Goal: Transaction & Acquisition: Subscribe to service/newsletter

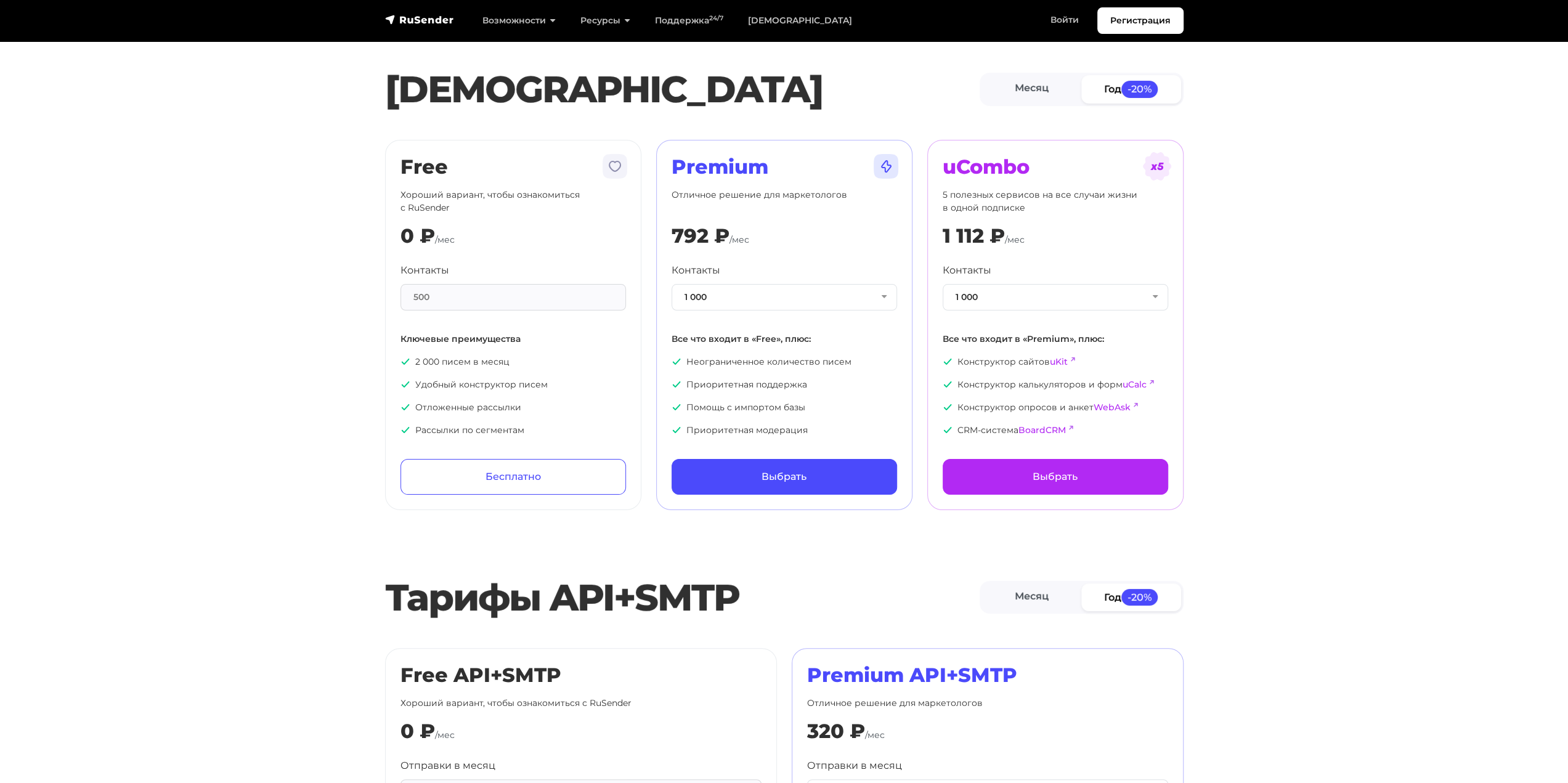
click at [514, 297] on div "500" at bounding box center [513, 297] width 226 height 27
click at [496, 292] on div "500" at bounding box center [513, 297] width 226 height 27
click at [516, 252] on div "Free Хороший вариант, чтобы ознакомиться с RuSender 0 ₽ /мес Контакты 500 Ключе…" at bounding box center [513, 325] width 226 height 339
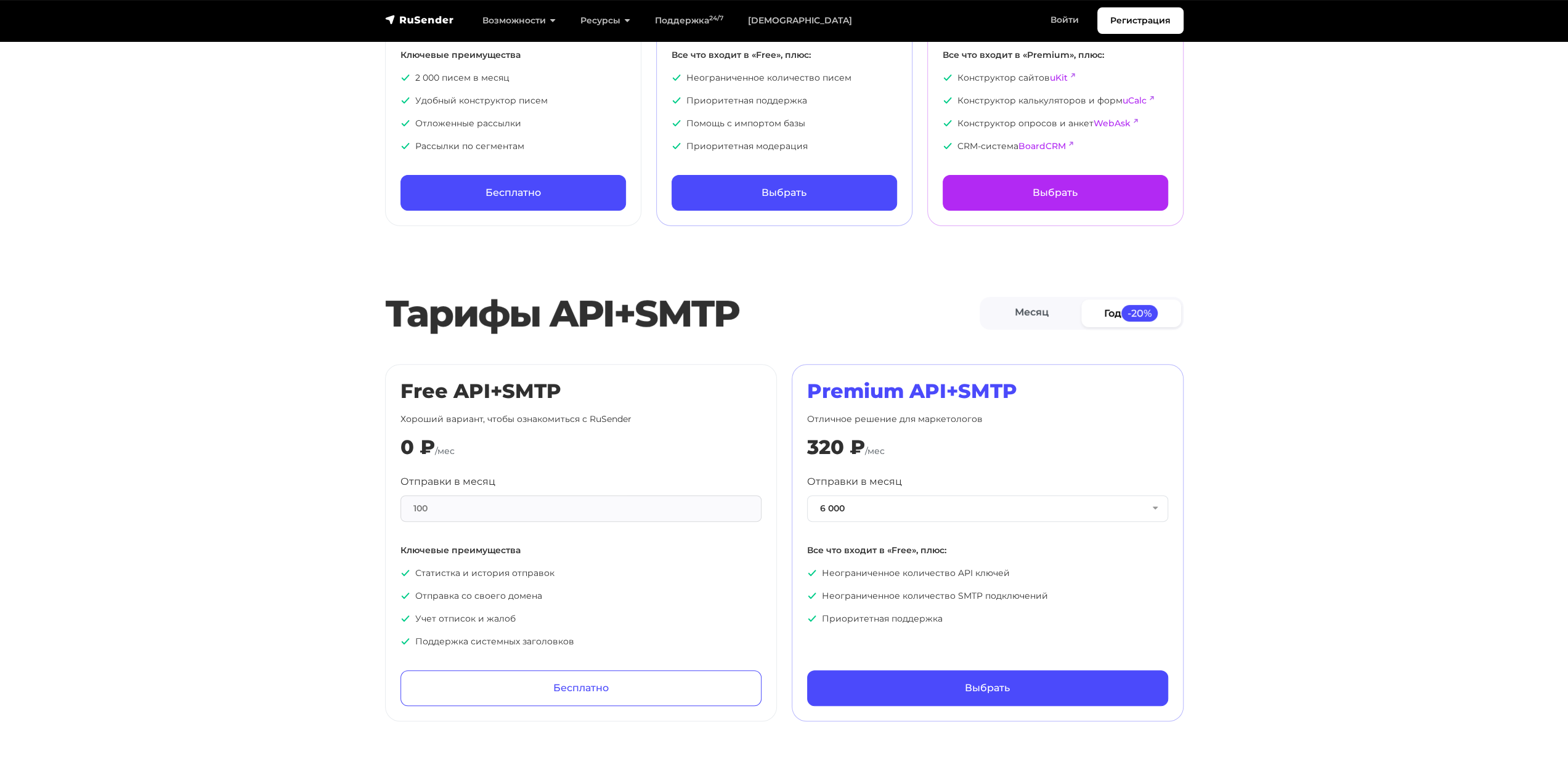
scroll to position [308, 0]
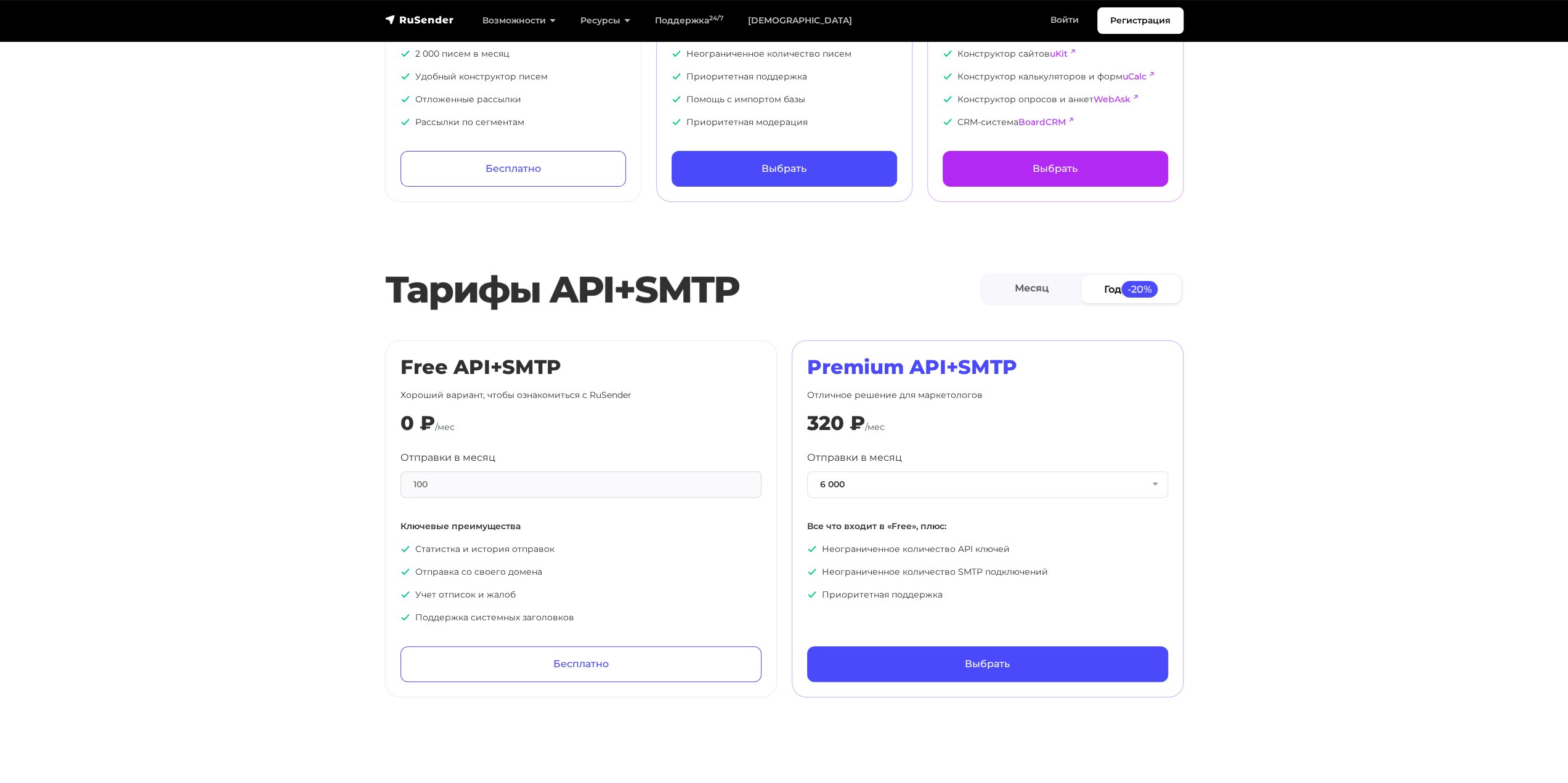
click at [613, 458] on div "Отправки в месяц 100" at bounding box center [581, 474] width 361 height 48
click at [1126, 292] on span "-20%" at bounding box center [1139, 289] width 37 height 17
click at [1113, 290] on link "Год -20%" at bounding box center [1130, 289] width 99 height 28
click at [1031, 285] on link "Месяц" at bounding box center [1031, 289] width 99 height 28
click at [1114, 287] on link "Год -20%" at bounding box center [1130, 289] width 99 height 28
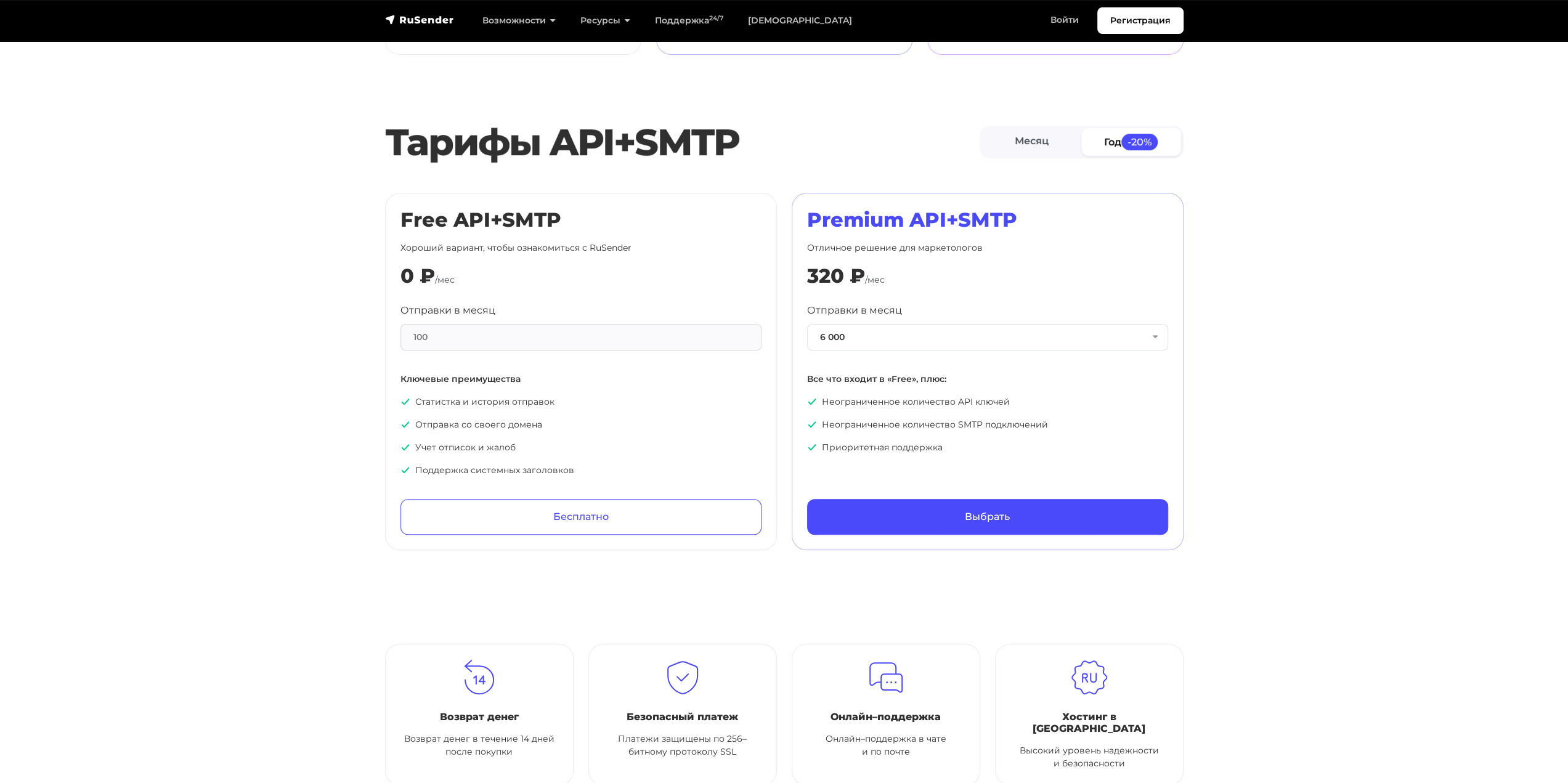
scroll to position [493, 0]
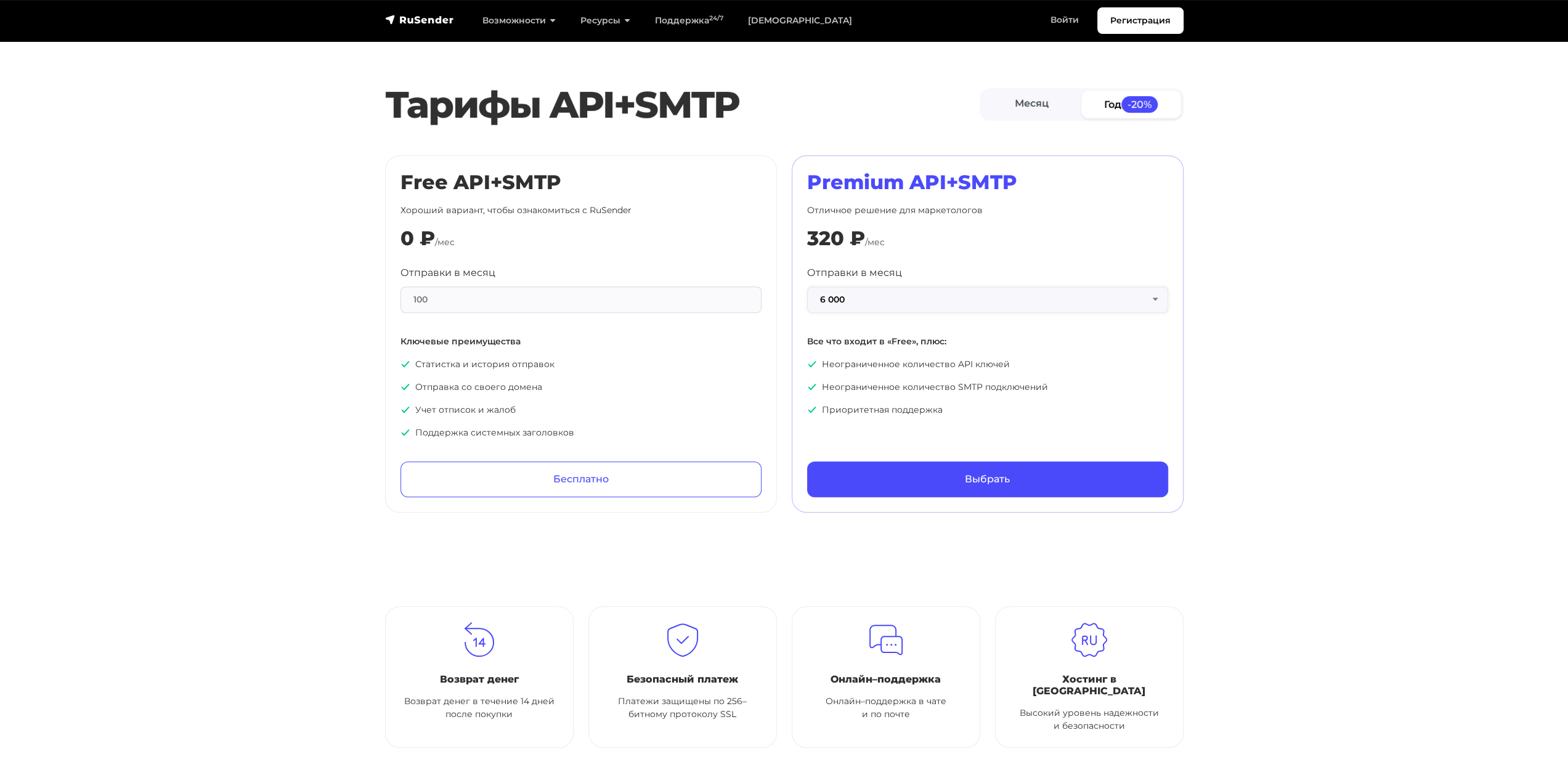
click at [908, 294] on button "6 000" at bounding box center [987, 300] width 361 height 27
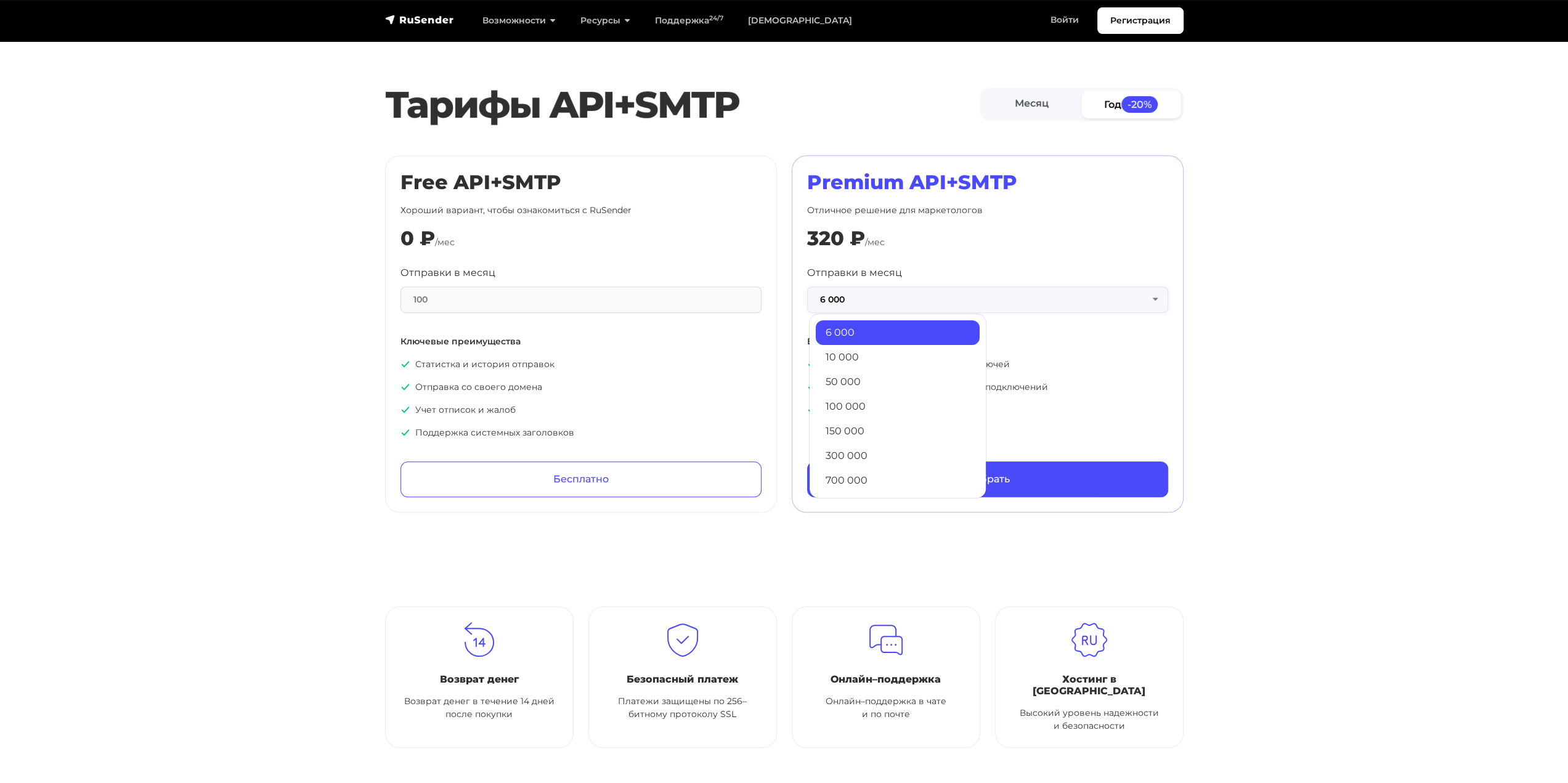
click at [901, 294] on button "6 000" at bounding box center [987, 300] width 361 height 27
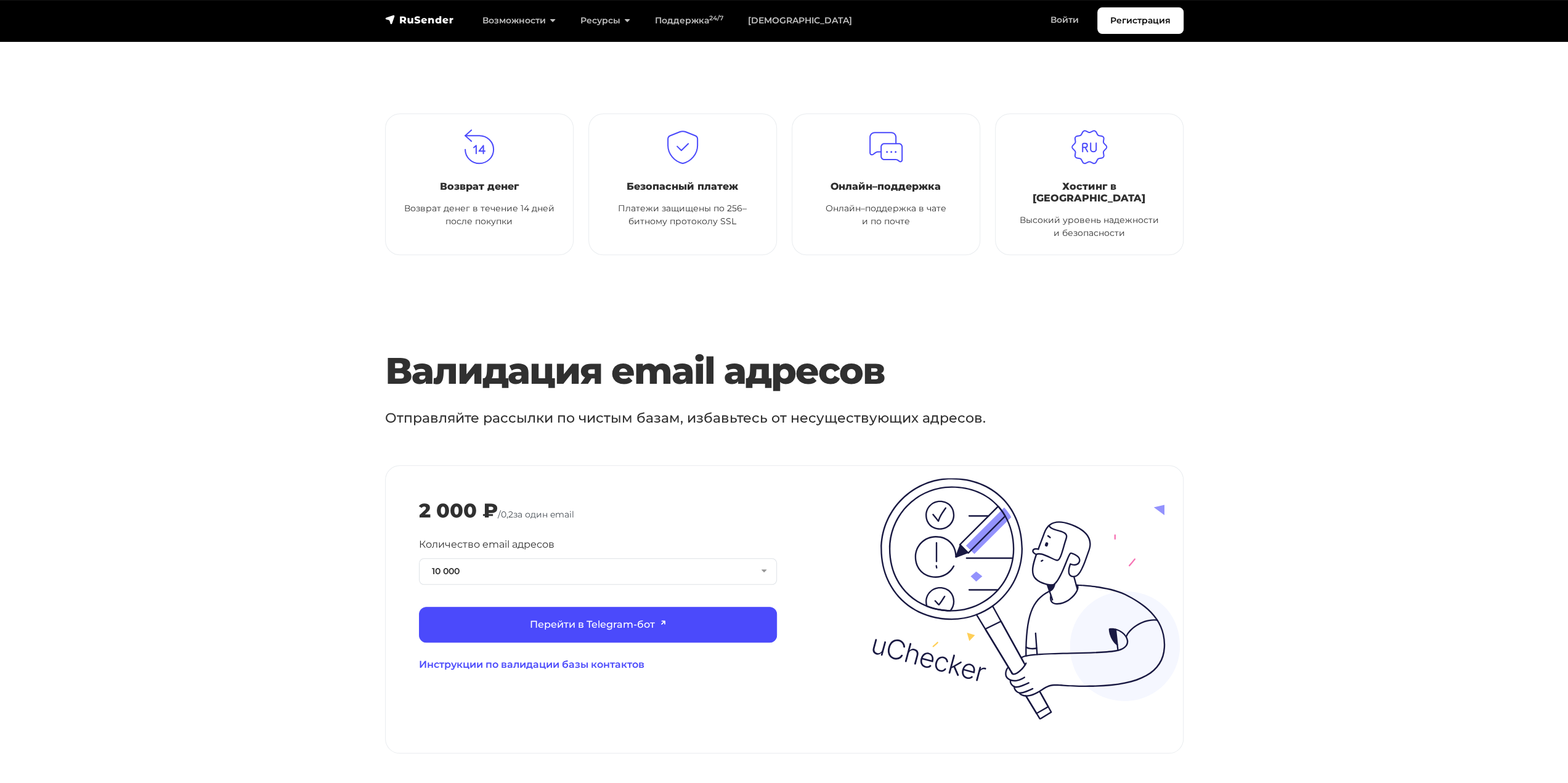
scroll to position [1171, 0]
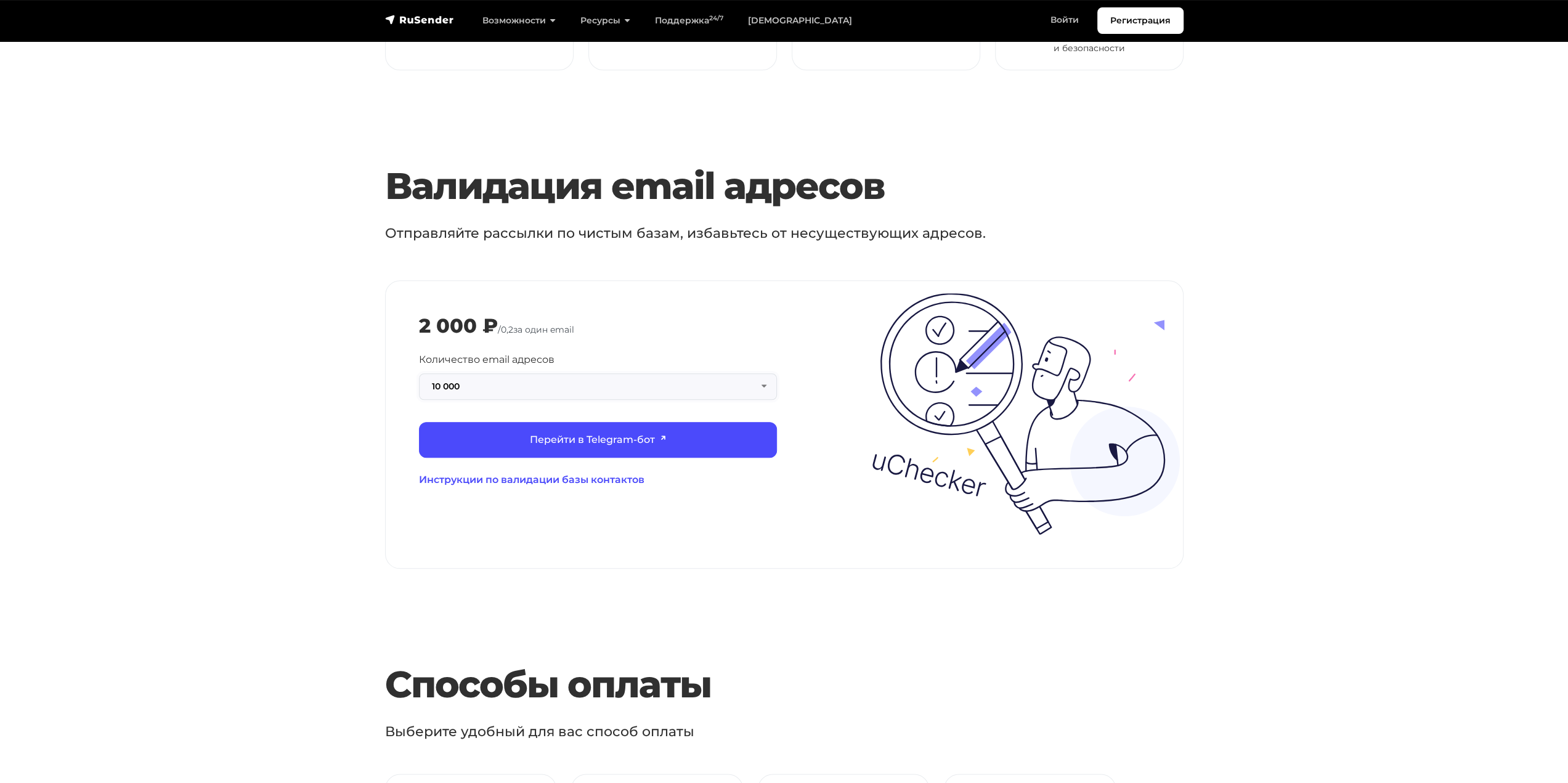
click at [674, 374] on button "10 000" at bounding box center [597, 387] width 358 height 27
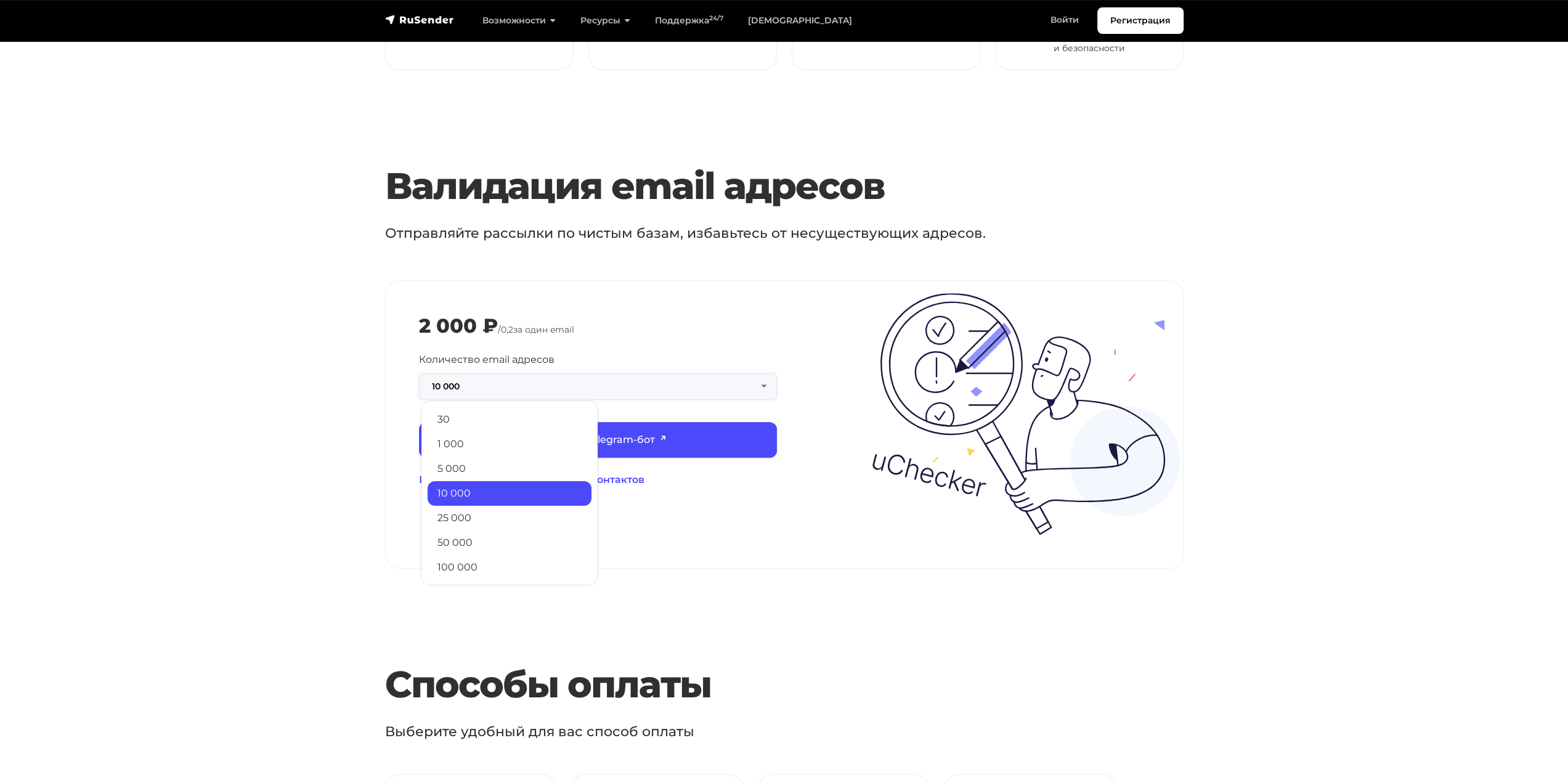
click at [679, 374] on button "10 000" at bounding box center [597, 387] width 358 height 27
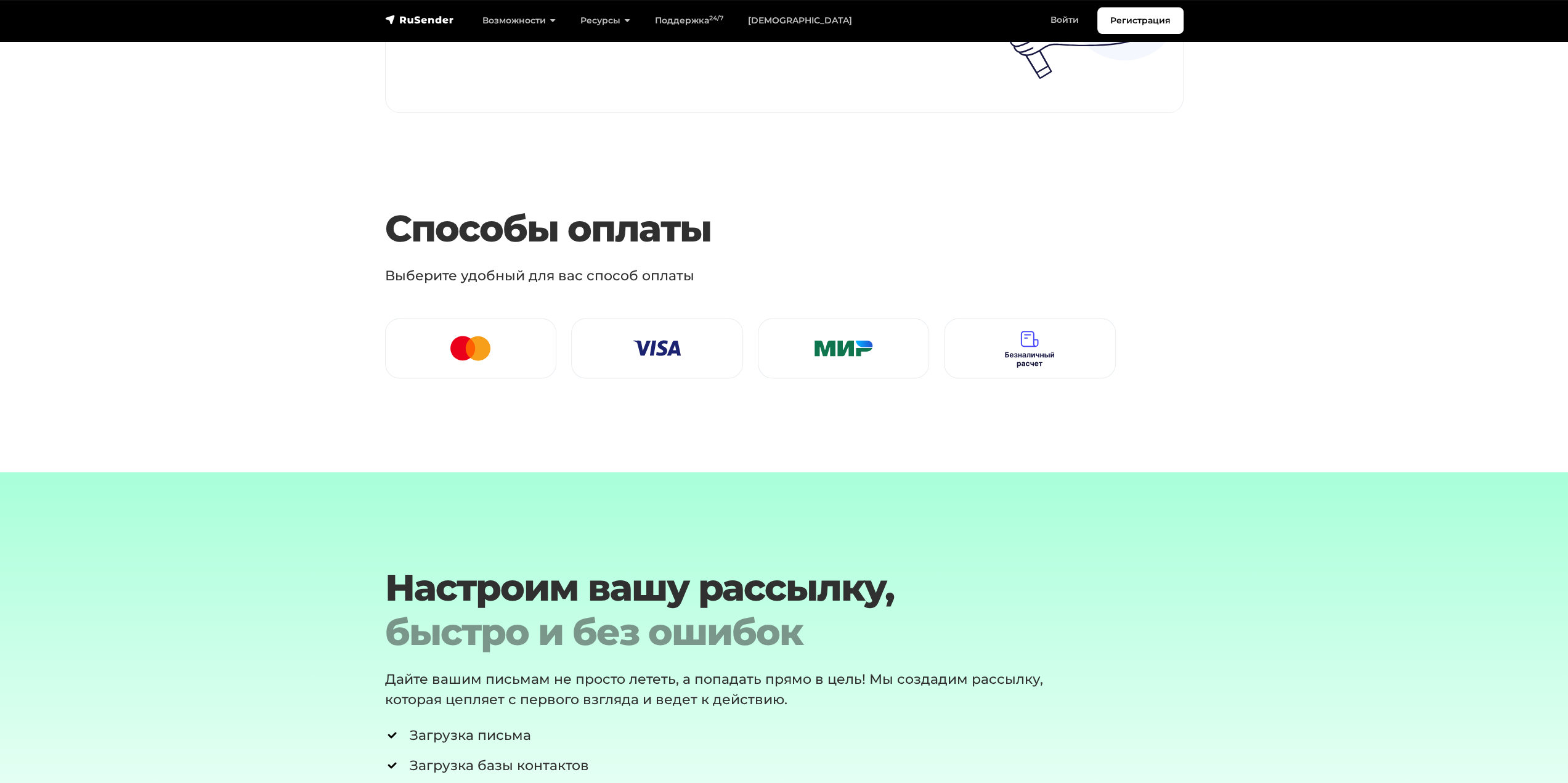
scroll to position [1632, 0]
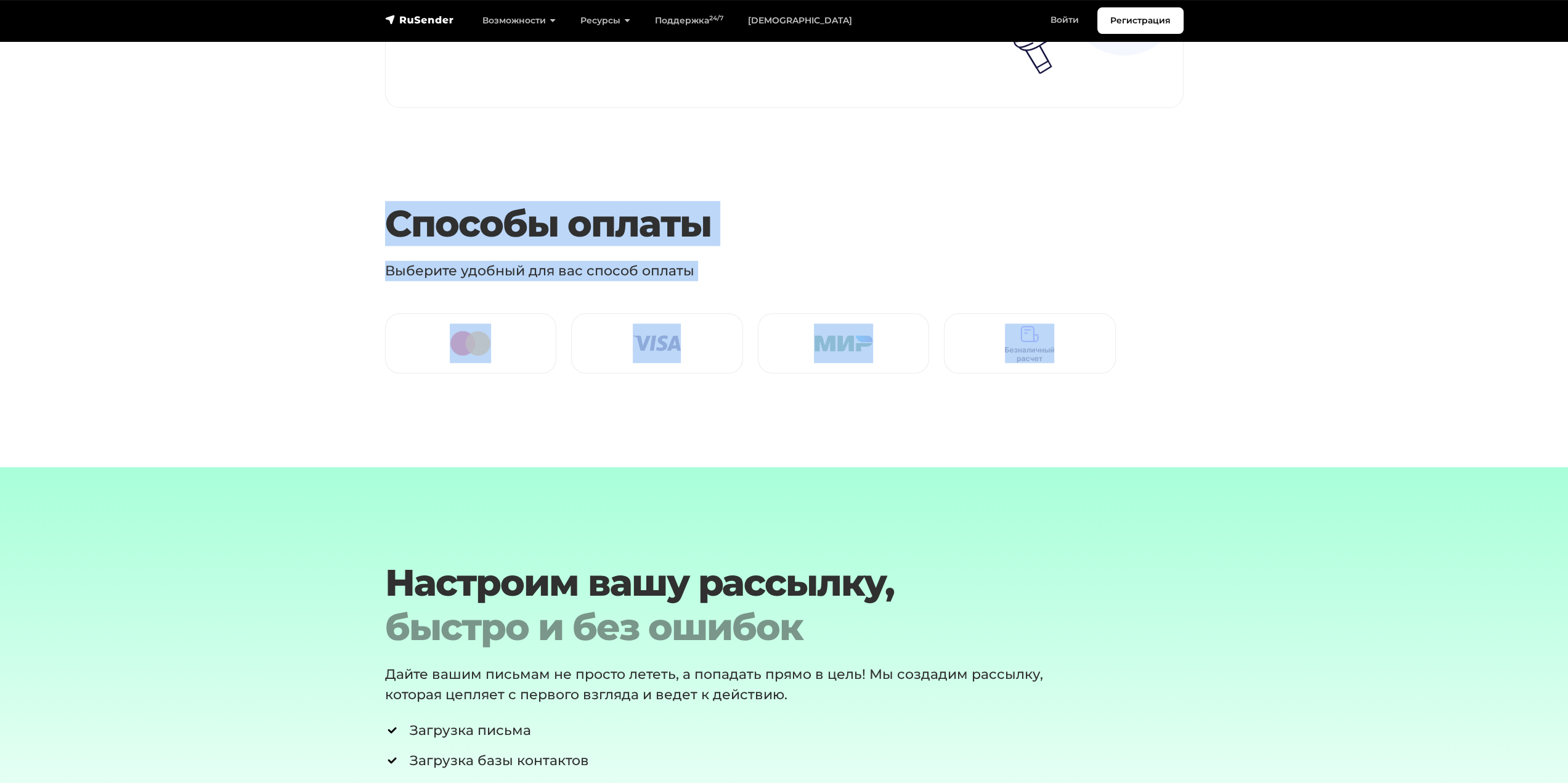
drag, startPoint x: 1072, startPoint y: 343, endPoint x: 383, endPoint y: 222, distance: 699.5
click at [383, 222] on div "Способы оплаты Выберите удобный для вас способ оплаты" at bounding box center [750, 287] width 745 height 172
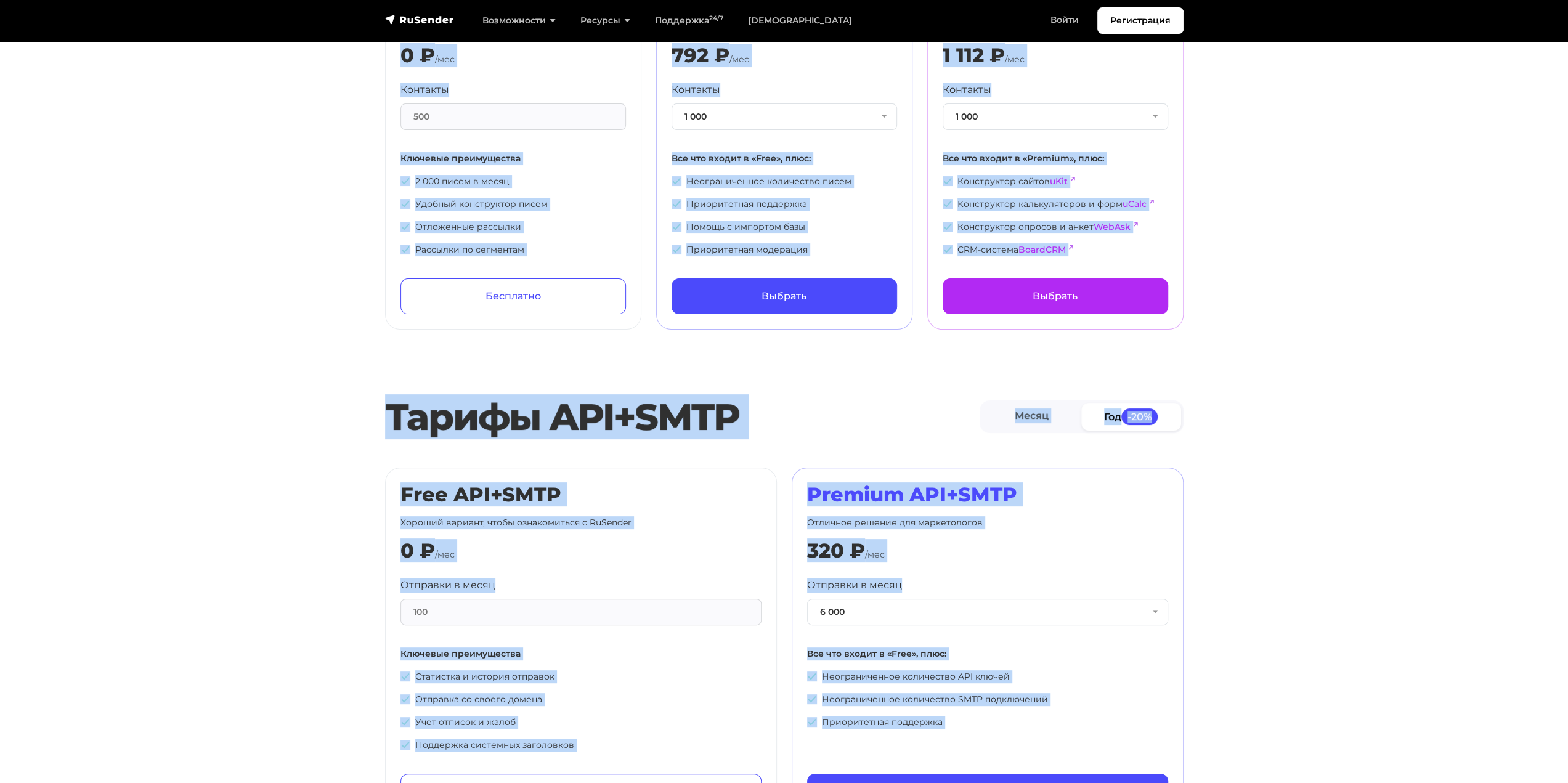
scroll to position [0, 0]
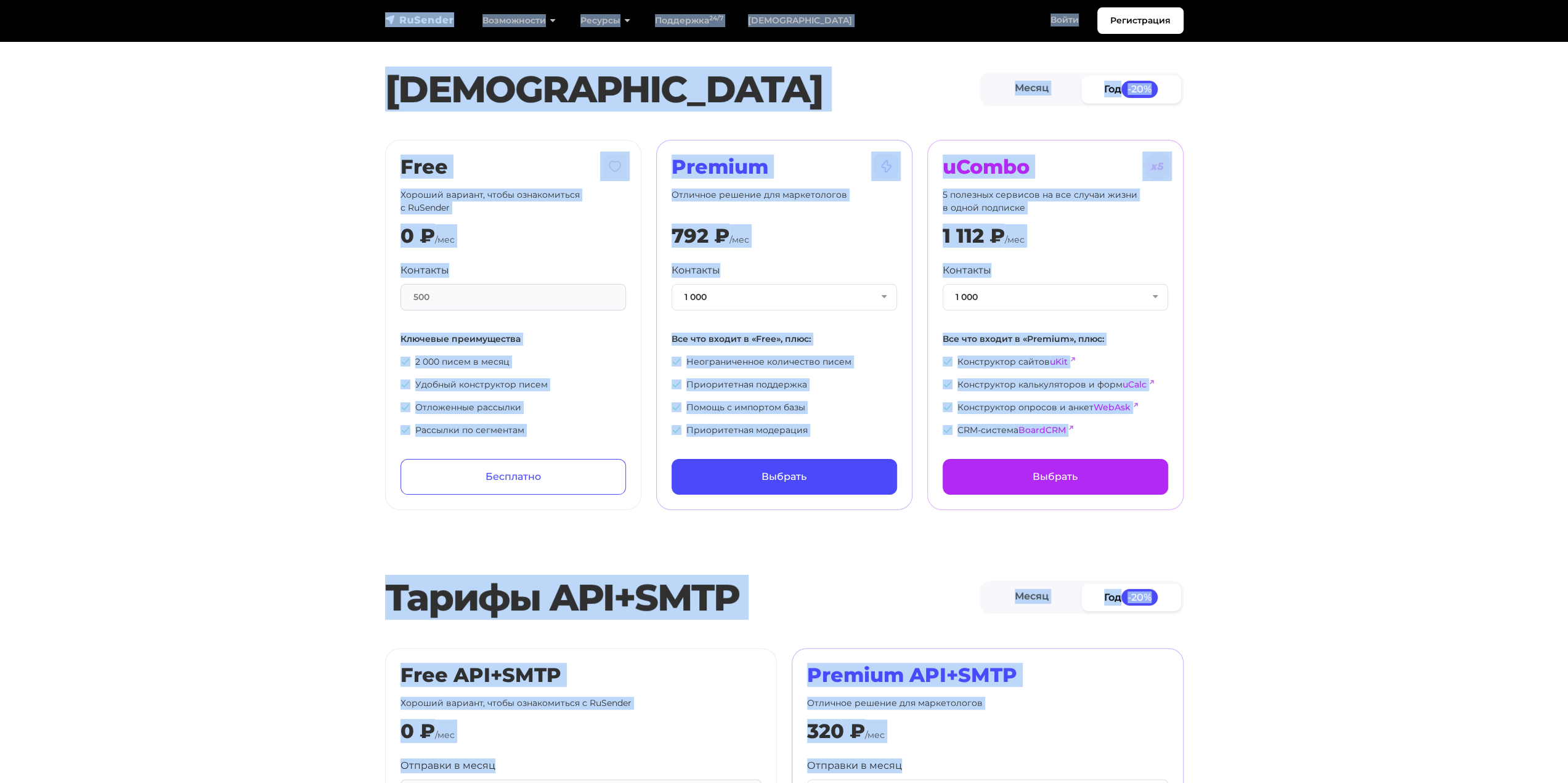
drag, startPoint x: 1177, startPoint y: 746, endPoint x: 324, endPoint y: 33, distance: 1111.7
click at [324, 33] on nav "Регистрация Возможности Конструктор писем [PERSON_NAME] подписки A/B–тестирован…" at bounding box center [784, 20] width 1568 height 41
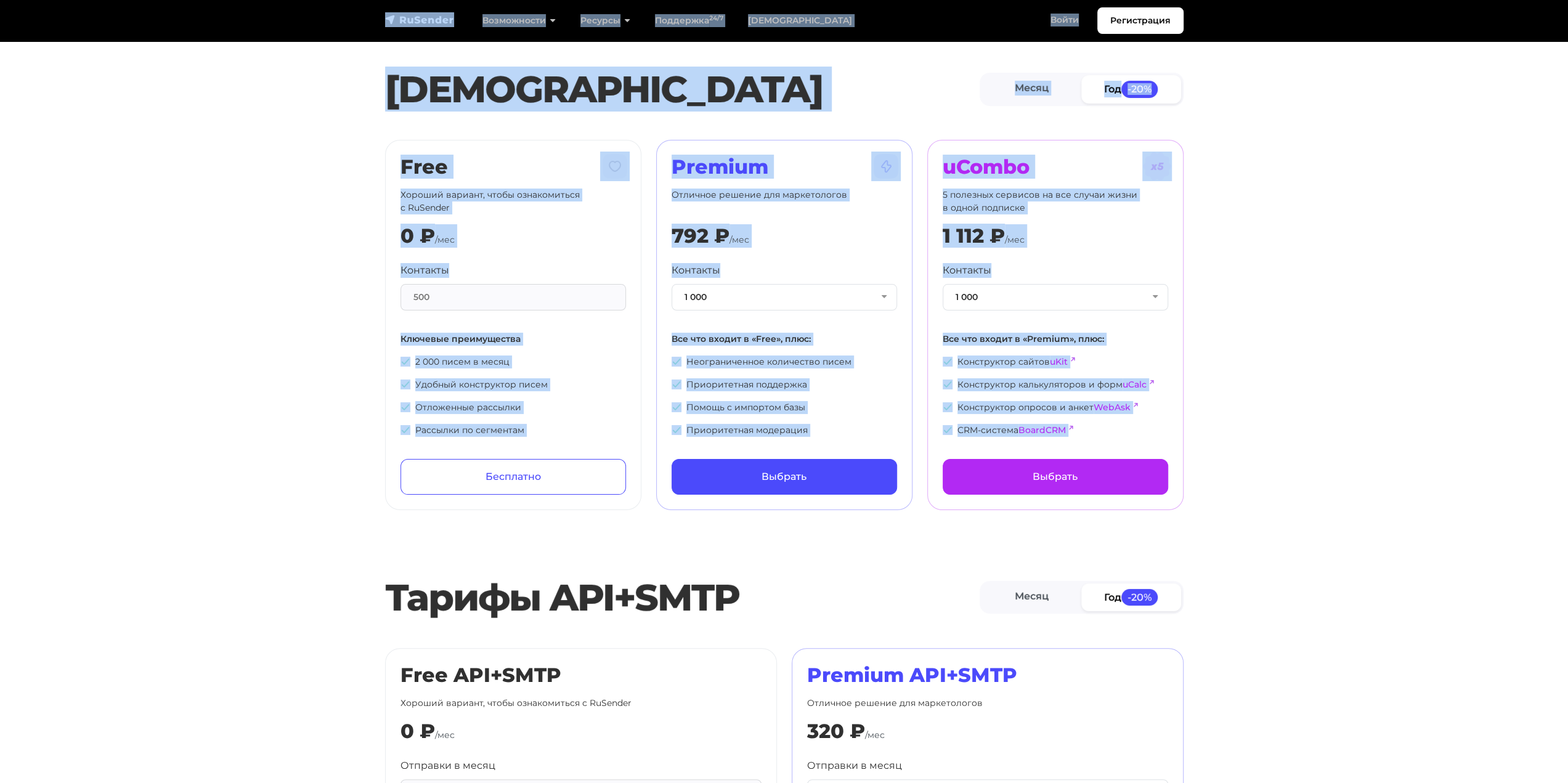
drag, startPoint x: 324, startPoint y: 33, endPoint x: 1076, endPoint y: 419, distance: 845.3
click at [1228, 358] on section "[PERSON_NAME] Год -20% Free Хороший вариант, чтобы ознакомиться с RuSender 0 ₽ …" at bounding box center [784, 262] width 1568 height 496
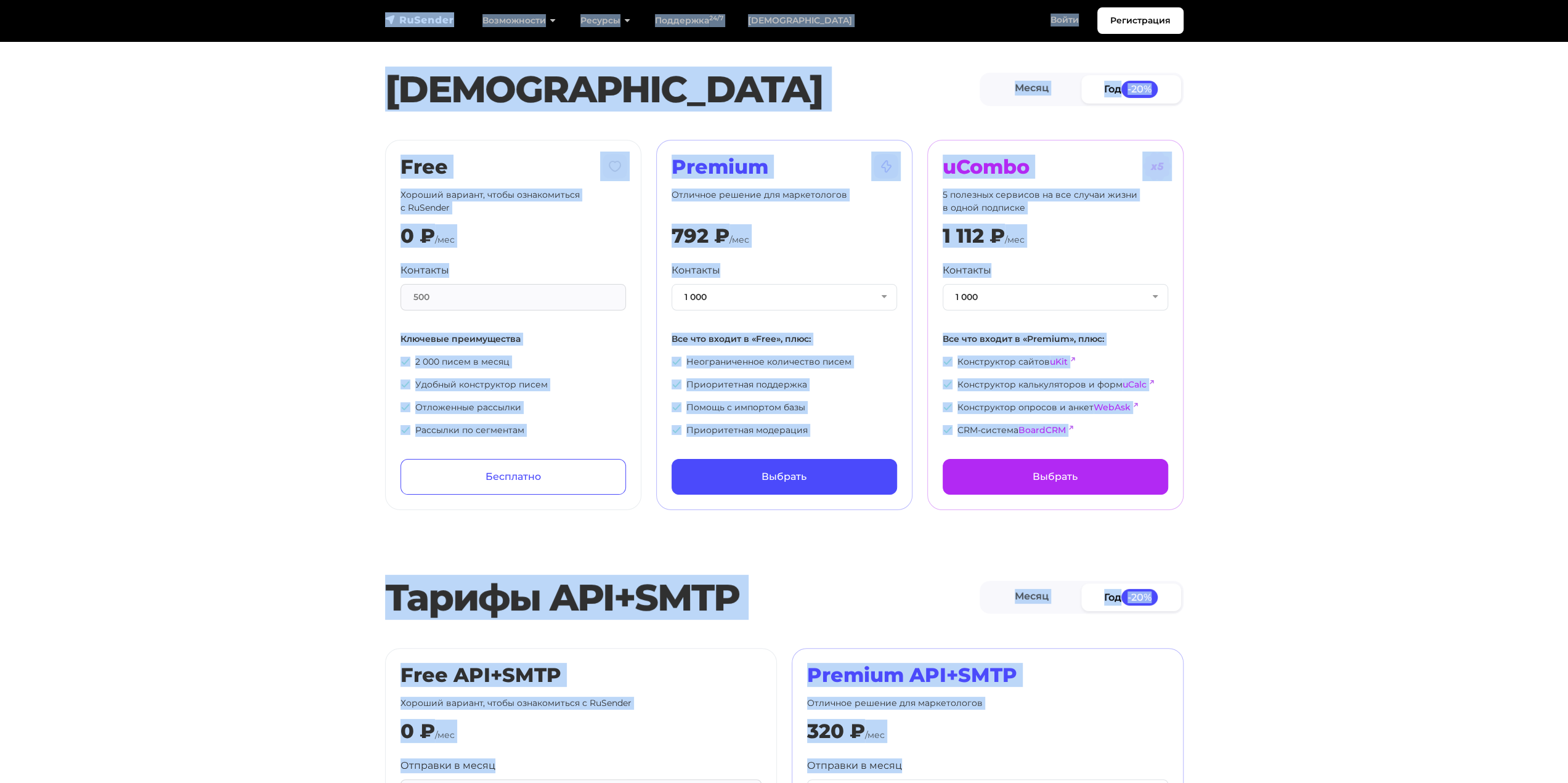
drag, startPoint x: 1210, startPoint y: 724, endPoint x: 337, endPoint y: 8, distance: 1129.1
click at [269, 43] on section "[PERSON_NAME] Год -20% Free Хороший вариант, чтобы ознакомиться с RuSender 0 ₽ …" at bounding box center [784, 262] width 1568 height 496
